Goal: Transaction & Acquisition: Obtain resource

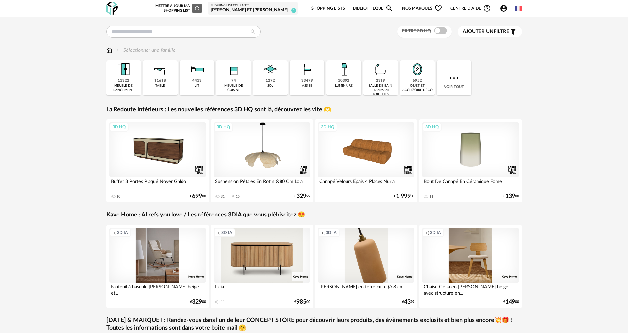
click at [216, 19] on div "Filtre 3D HQ Ajouter un filtre s Filter icon Filtrer par : Sélectionner une fam…" at bounding box center [314, 229] width 628 height 425
click at [216, 31] on input "text" at bounding box center [183, 32] width 154 height 12
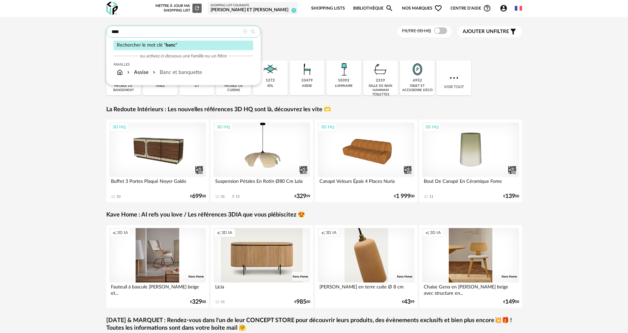
type input "****"
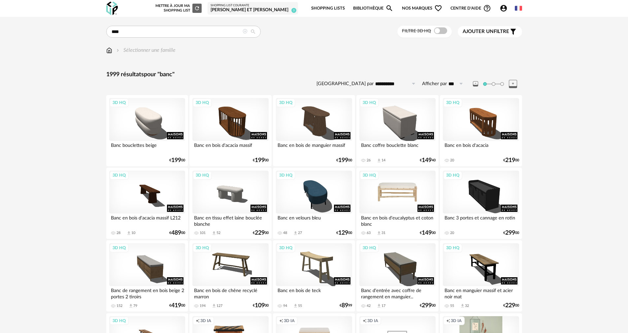
click at [392, 184] on div "3D HQ" at bounding box center [397, 192] width 76 height 43
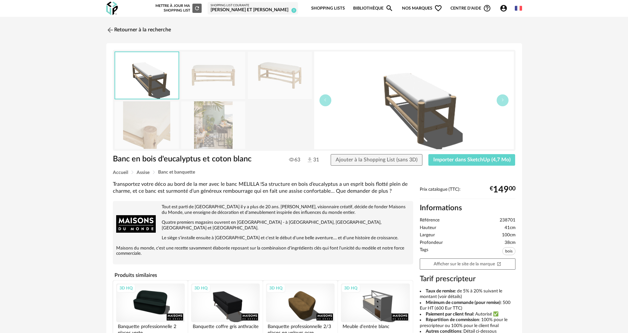
click at [298, 203] on div "Tout est parti de Brest il y a plus de 20 ans. Xavier Marie, visionnaire créati…" at bounding box center [263, 232] width 300 height 63
click at [110, 32] on img at bounding box center [110, 30] width 10 height 10
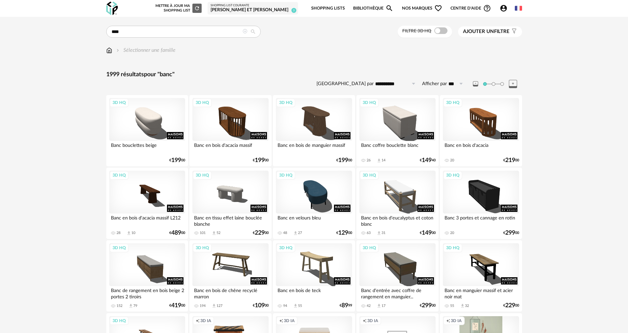
click at [410, 82] on icon at bounding box center [413, 84] width 8 height 11
click at [437, 86] on label "Afficher par" at bounding box center [434, 84] width 25 height 6
click at [447, 86] on input "***" at bounding box center [457, 84] width 20 height 11
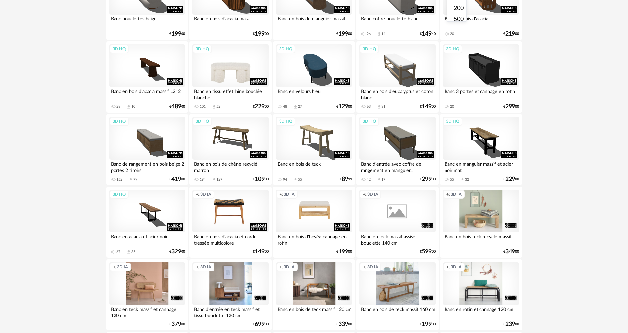
scroll to position [165, 0]
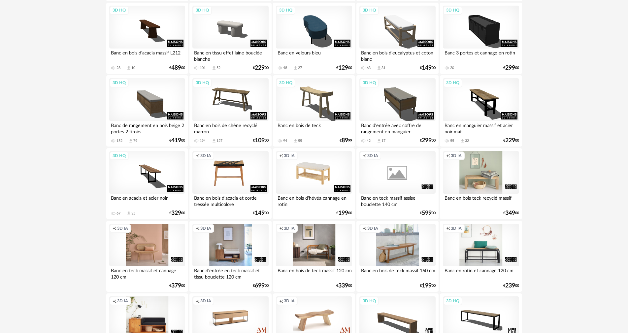
click at [313, 173] on div "Creation icon 3D IA" at bounding box center [314, 172] width 76 height 43
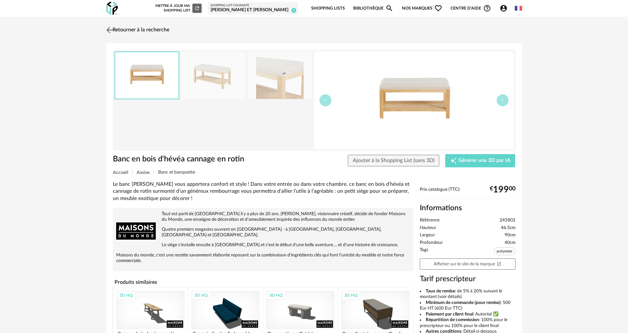
click at [111, 31] on img at bounding box center [110, 30] width 10 height 10
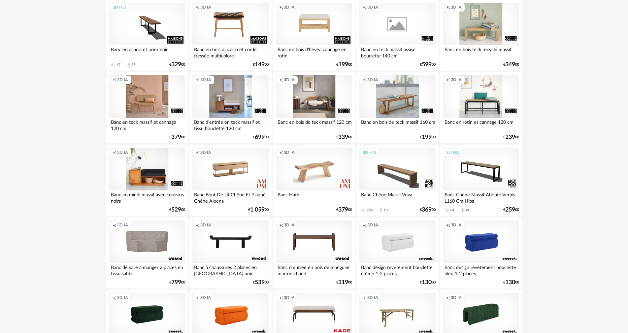
scroll to position [330, 0]
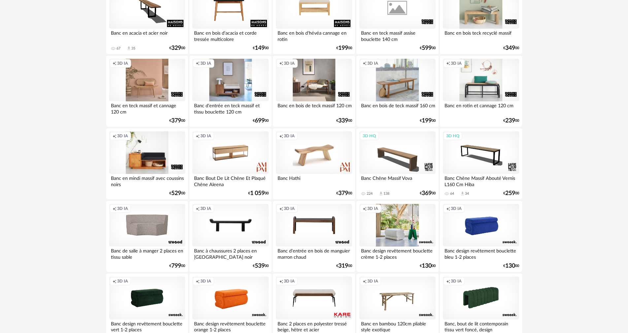
click at [407, 236] on div "Creation icon 3D IA" at bounding box center [397, 225] width 76 height 43
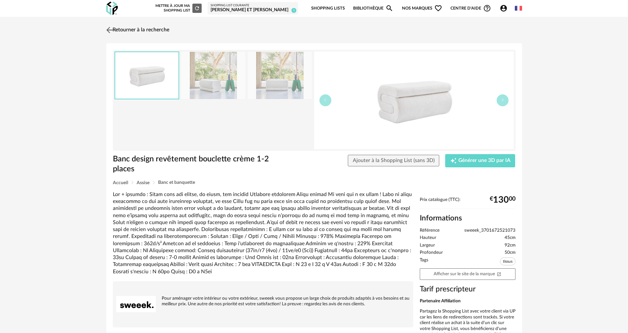
click at [109, 29] on img at bounding box center [110, 30] width 10 height 10
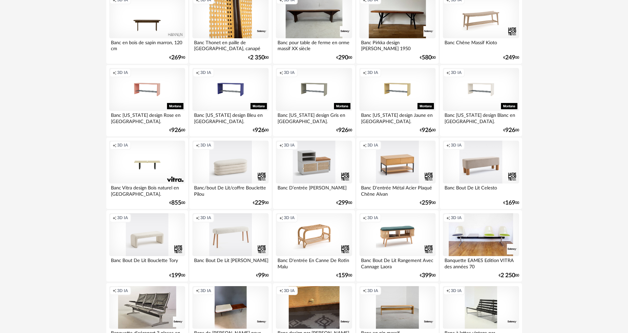
scroll to position [759, 0]
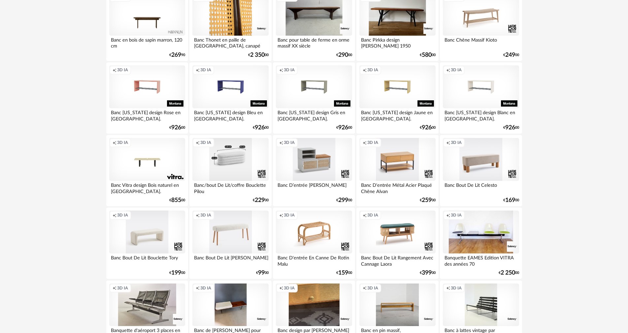
click at [222, 159] on div "Creation icon 3D IA" at bounding box center [230, 159] width 76 height 43
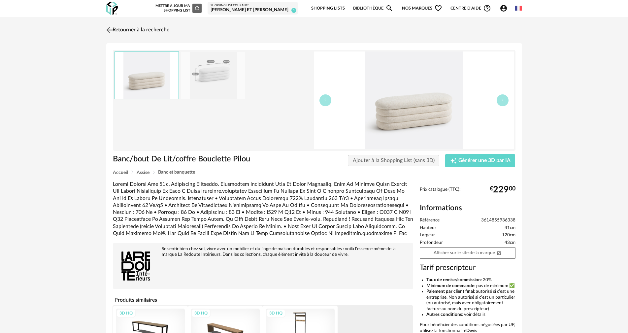
click at [108, 28] on img at bounding box center [110, 30] width 10 height 10
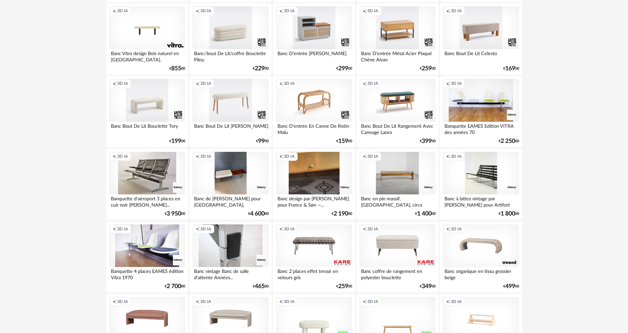
scroll to position [891, 0]
click at [481, 23] on div "Creation icon 3D IA" at bounding box center [481, 27] width 76 height 43
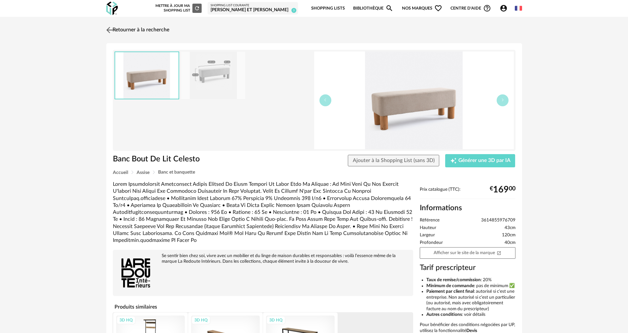
click at [108, 31] on img at bounding box center [110, 30] width 10 height 10
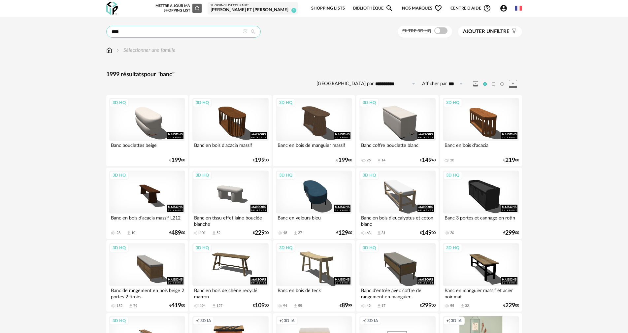
click at [127, 33] on input "****" at bounding box center [183, 32] width 154 height 12
type input "**********"
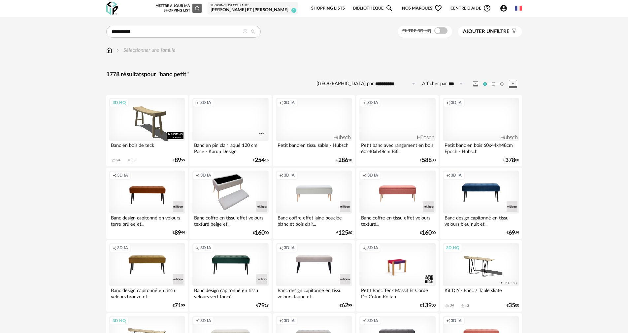
click at [226, 183] on div "Creation icon 3D IA" at bounding box center [230, 192] width 76 height 43
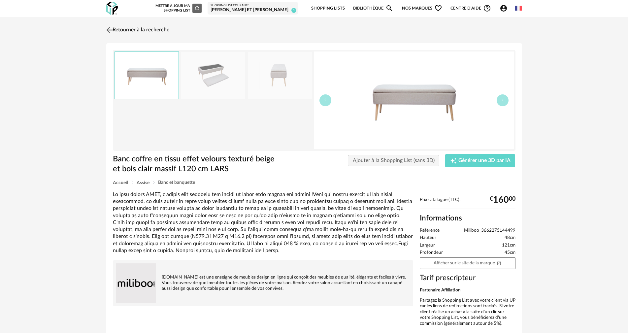
click at [109, 30] on img at bounding box center [110, 30] width 10 height 10
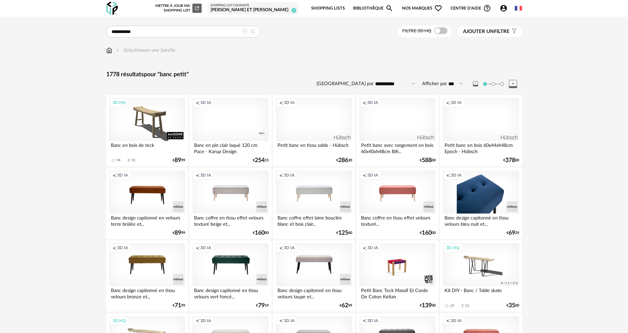
click at [474, 199] on div "Creation icon 3D IA" at bounding box center [481, 192] width 76 height 43
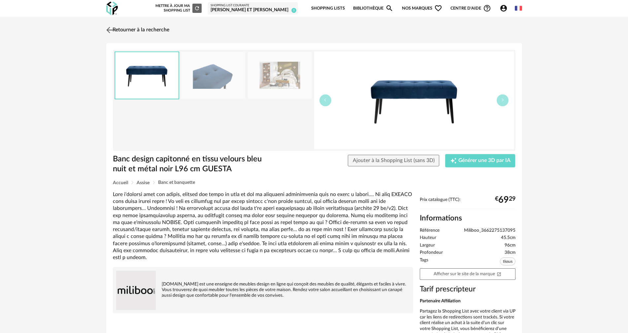
click at [108, 31] on img at bounding box center [110, 30] width 10 height 10
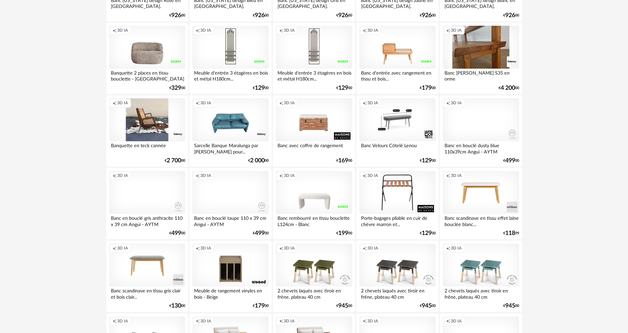
scroll to position [683, 0]
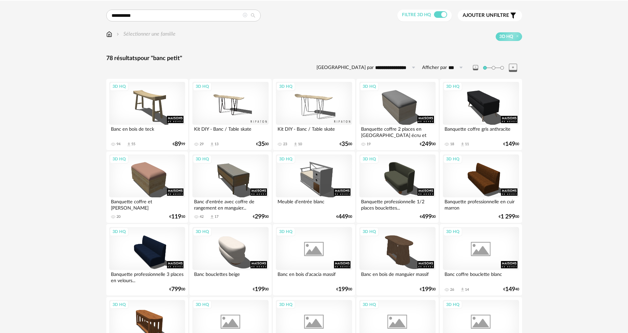
scroll to position [99, 0]
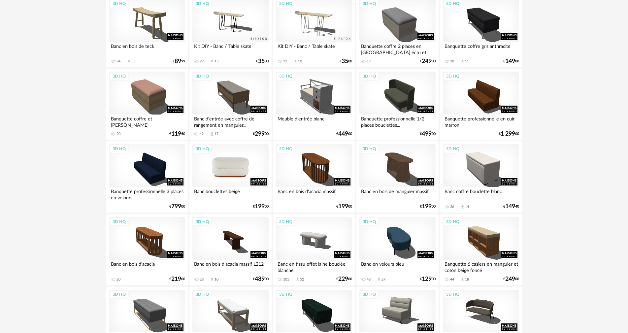
click at [226, 170] on div "3D HQ" at bounding box center [230, 165] width 76 height 43
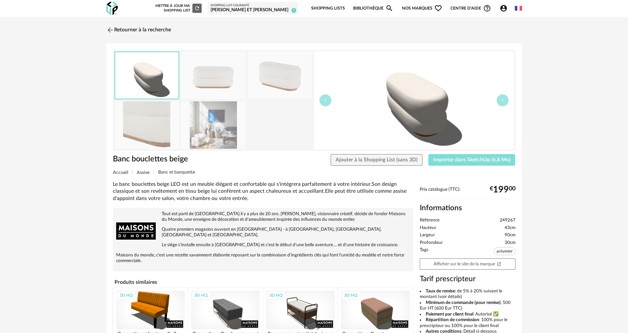
click at [464, 162] on span "Importer dans SketchUp (6,8 Mo)" at bounding box center [471, 159] width 77 height 5
click at [477, 159] on span "Importer dans SketchUp (6,8 Mo)" at bounding box center [471, 159] width 77 height 5
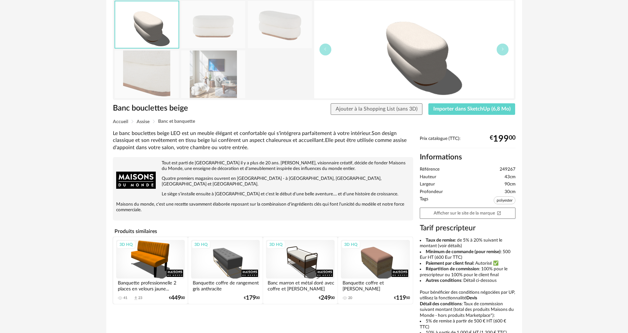
scroll to position [66, 0]
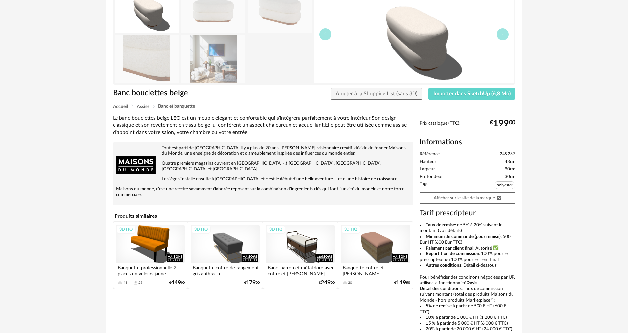
click at [118, 117] on div "Le banc bouclettes beige LEO est un meuble élégant et confortable qui s'intégre…" at bounding box center [263, 125] width 300 height 21
drag, startPoint x: 118, startPoint y: 117, endPoint x: 179, endPoint y: 115, distance: 60.8
click at [179, 115] on div "Banc bouclettes beige Banc bouclettes beige Ajouter à la Shopping List (sans 3D…" at bounding box center [314, 175] width 416 height 397
copy div "banc bouclettes beige LEO"
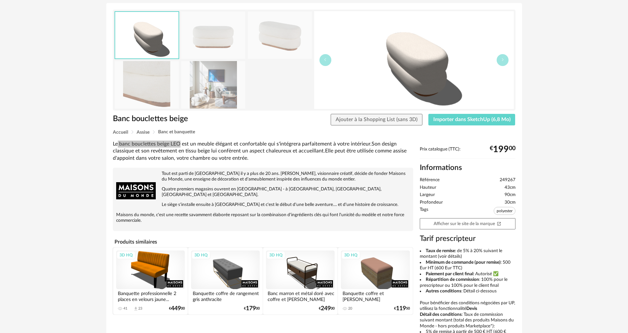
scroll to position [0, 0]
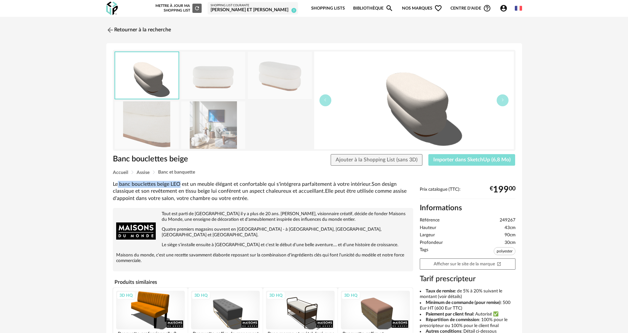
click at [456, 160] on span "Importer dans SketchUp (6,8 Mo)" at bounding box center [471, 159] width 77 height 5
